Goal: Information Seeking & Learning: Learn about a topic

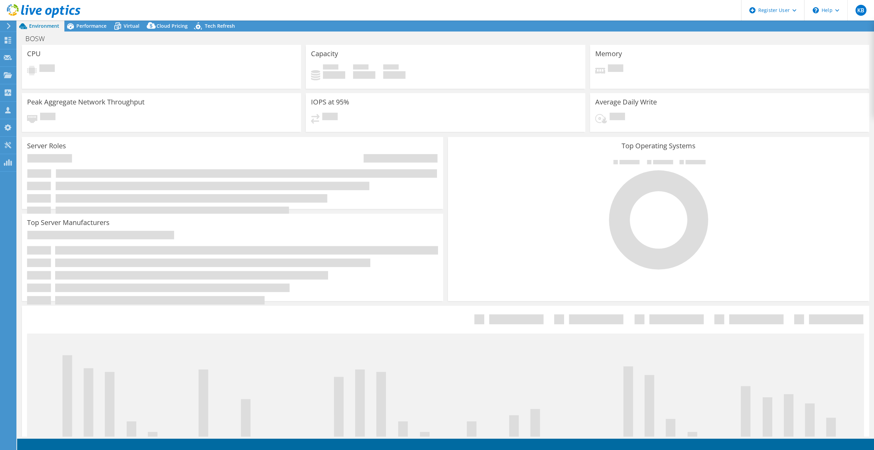
select select "USD"
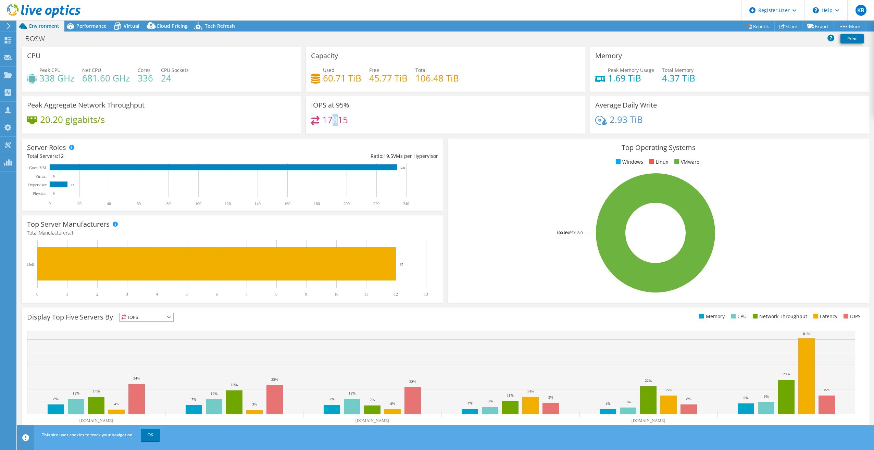
drag, startPoint x: 329, startPoint y: 123, endPoint x: 338, endPoint y: 121, distance: 9.4
click at [338, 121] on h4 "17815" at bounding box center [335, 120] width 26 height 8
drag, startPoint x: 338, startPoint y: 121, endPoint x: 352, endPoint y: 125, distance: 14.8
click at [352, 125] on div "17815" at bounding box center [445, 123] width 269 height 15
click at [98, 29] on div "Performance" at bounding box center [87, 26] width 47 height 11
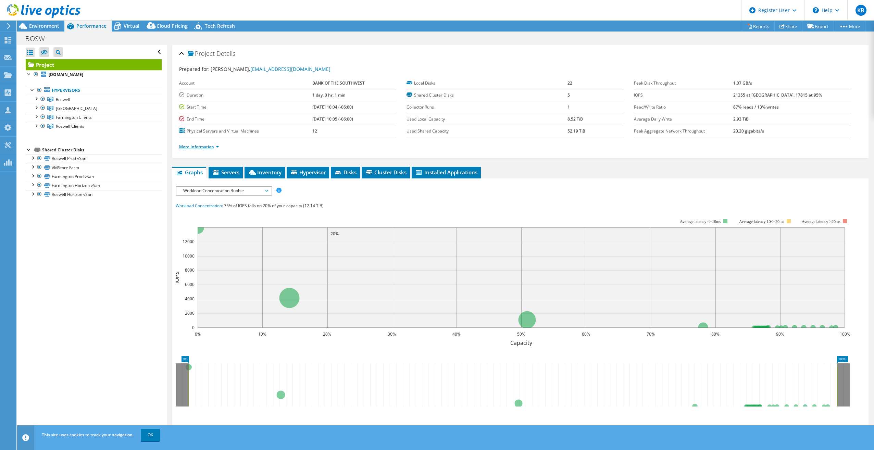
click at [202, 146] on link "More Information" at bounding box center [199, 147] width 40 height 6
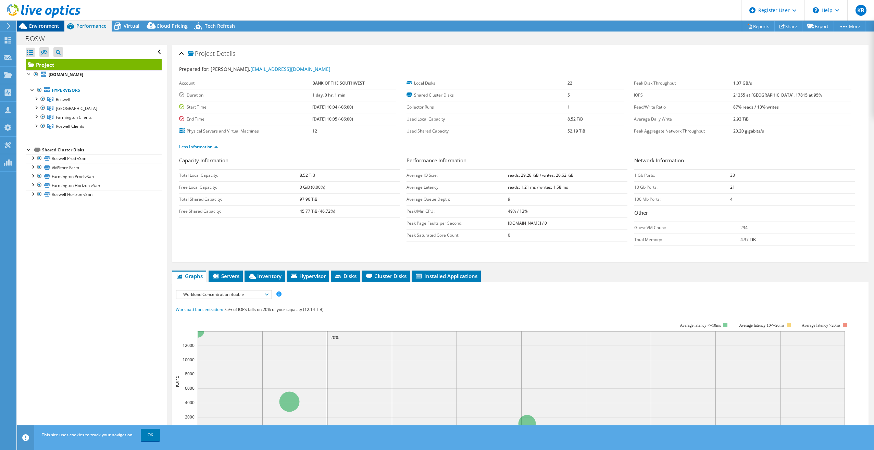
click at [44, 24] on span "Environment" at bounding box center [44, 26] width 30 height 7
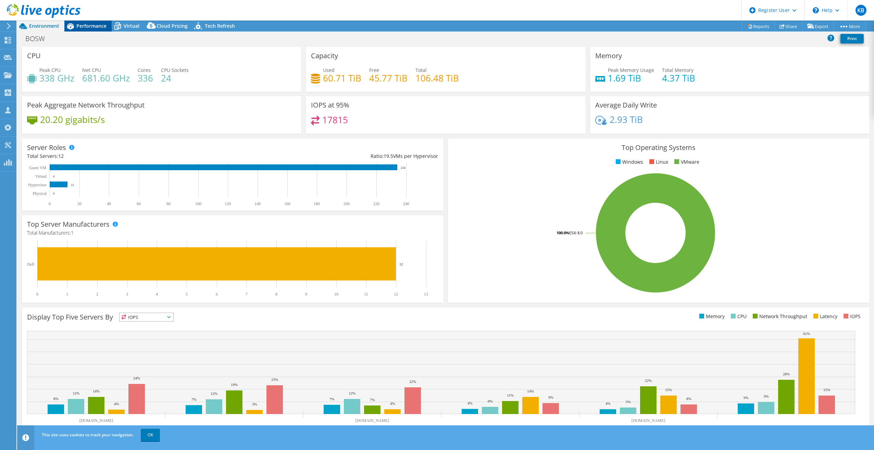
click at [103, 28] on span "Performance" at bounding box center [91, 26] width 30 height 7
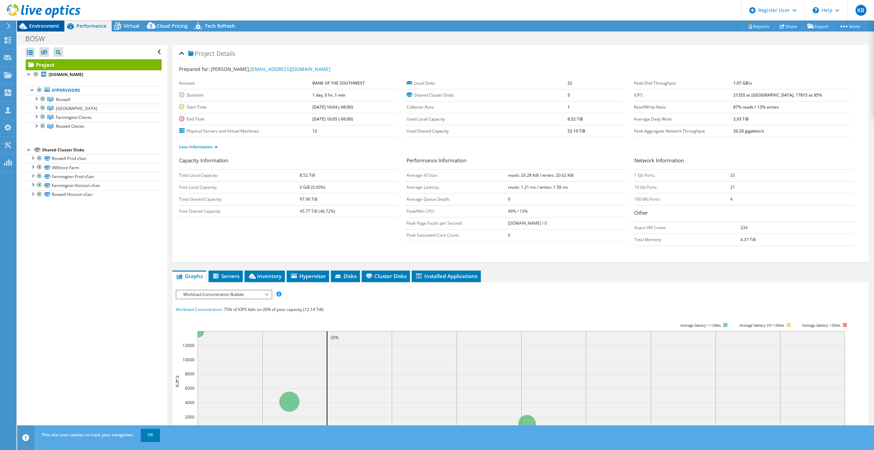
click at [52, 27] on span "Environment" at bounding box center [44, 26] width 30 height 7
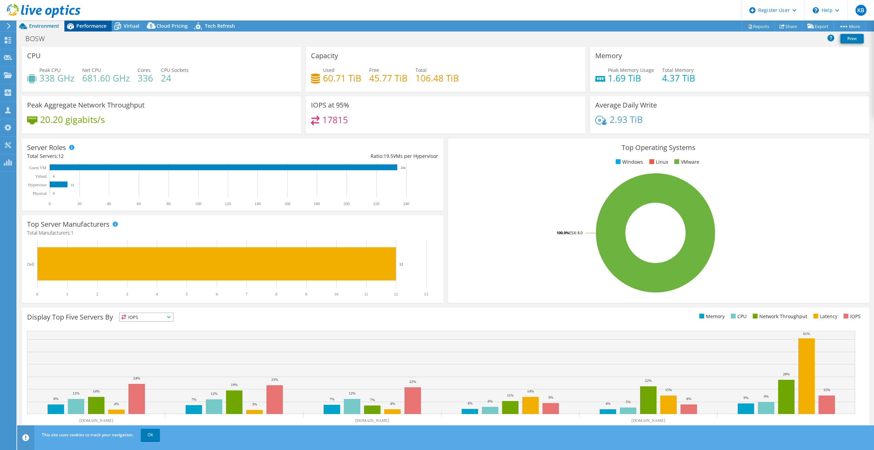
click at [98, 24] on span "Performance" at bounding box center [91, 26] width 30 height 7
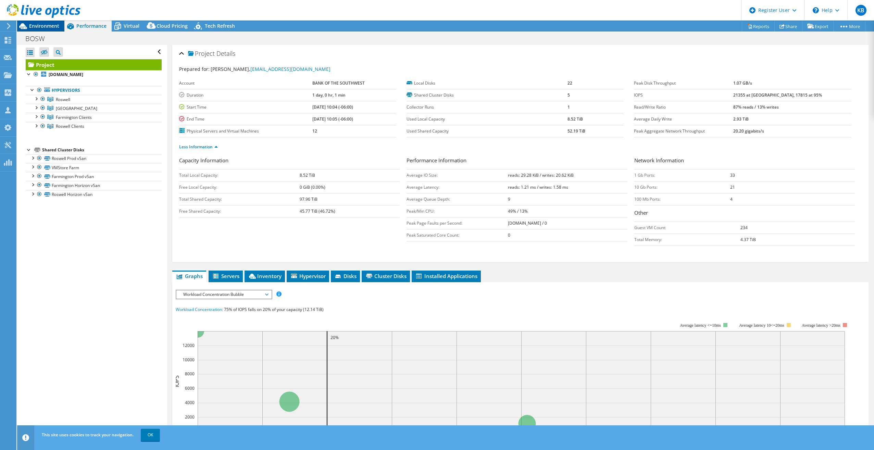
click at [43, 27] on span "Environment" at bounding box center [44, 26] width 30 height 7
